Goal: Task Accomplishment & Management: Manage account settings

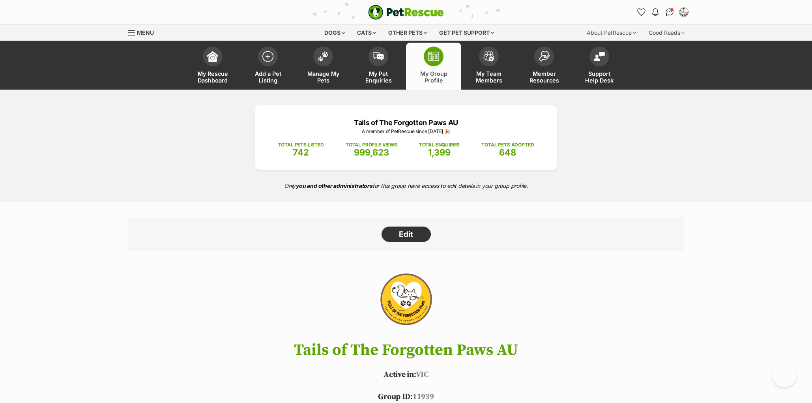
click at [326, 62] on span at bounding box center [323, 57] width 20 height 20
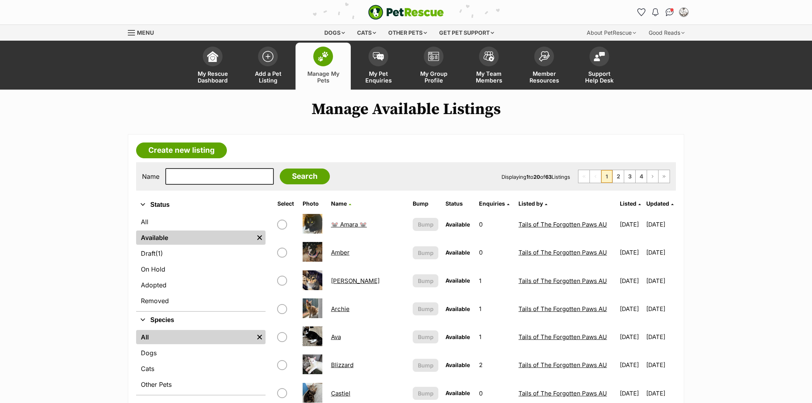
click at [646, 200] on span "Updated" at bounding box center [657, 203] width 23 height 7
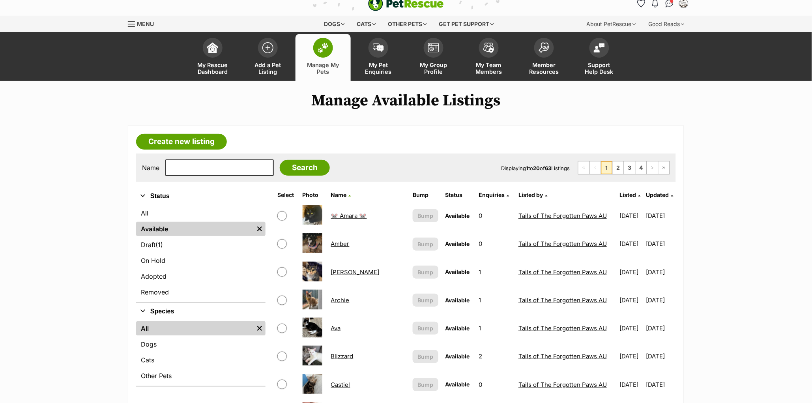
scroll to position [21, 0]
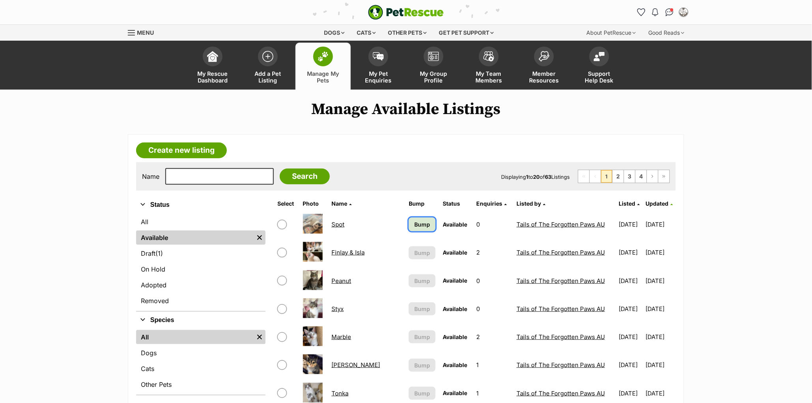
click at [414, 221] on span "Bump" at bounding box center [422, 224] width 16 height 8
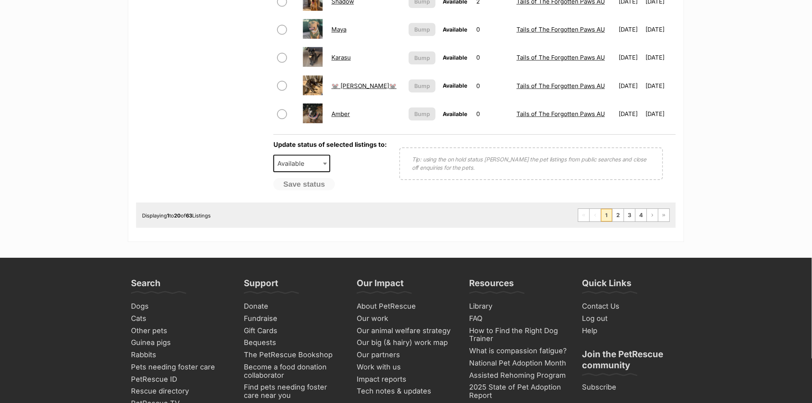
scroll to position [248, 0]
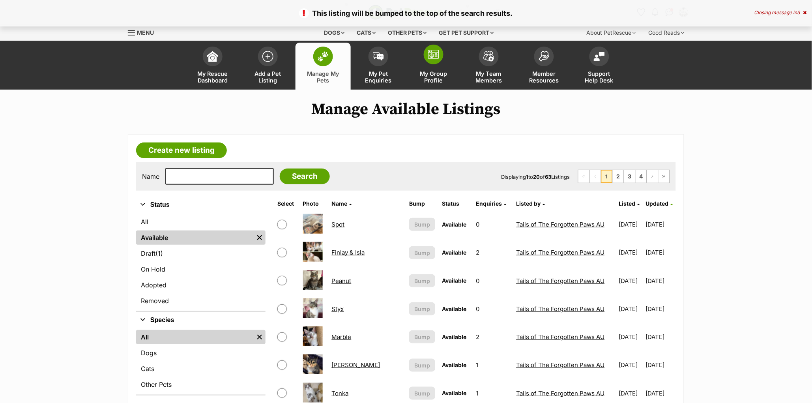
click at [425, 56] on span at bounding box center [434, 55] width 20 height 20
